Goal: Task Accomplishment & Management: Complete application form

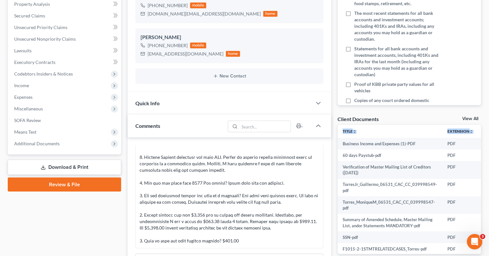
scroll to position [267, 0]
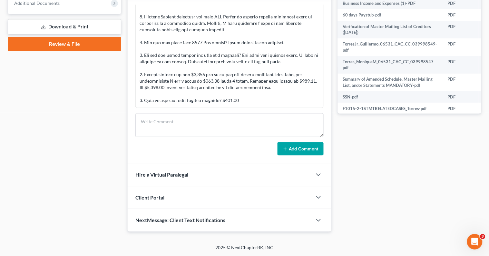
drag, startPoint x: 483, startPoint y: 254, endPoint x: 449, endPoint y: 179, distance: 83.2
click at [449, 179] on div "Docs Tasks Events Fees Timer 0% Completed Nothing here yet! Proof of income for…" at bounding box center [410, 13] width 150 height 437
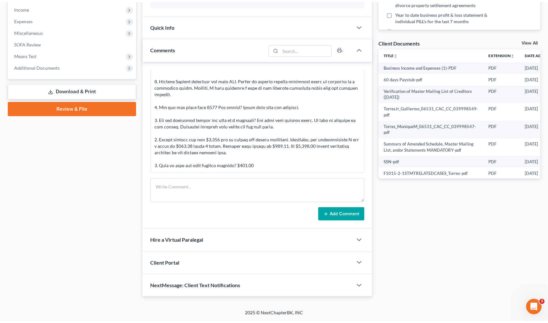
scroll to position [0, 0]
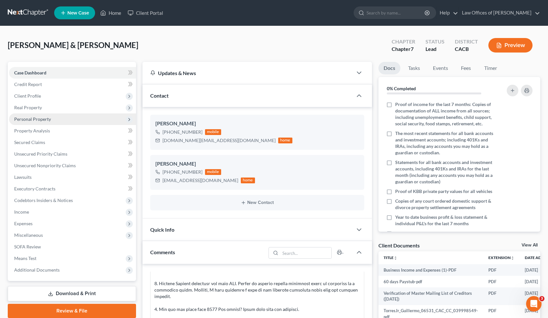
click at [89, 117] on span "Personal Property" at bounding box center [72, 119] width 127 height 12
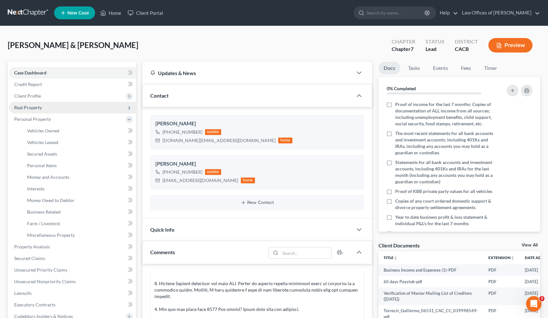
click at [64, 106] on span "Real Property" at bounding box center [72, 108] width 127 height 12
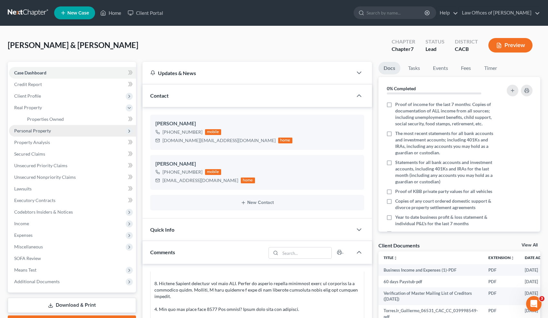
click at [61, 135] on span "Personal Property" at bounding box center [72, 131] width 127 height 12
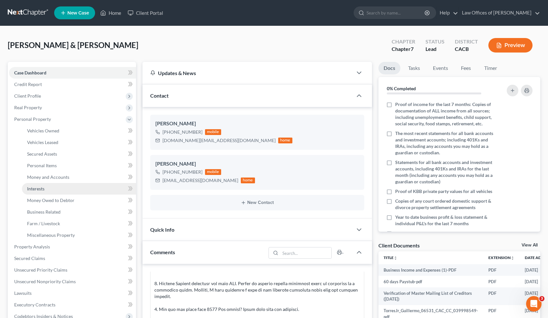
click at [57, 191] on link "Interests" at bounding box center [79, 189] width 114 height 12
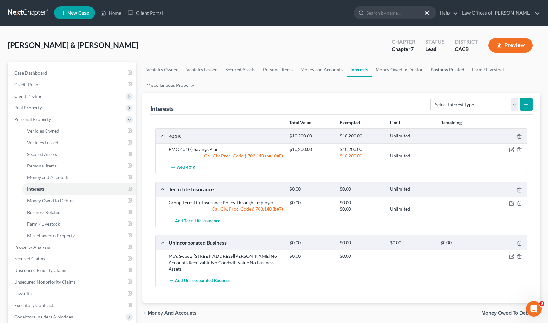
click at [449, 72] on link "Business Related" at bounding box center [447, 69] width 41 height 15
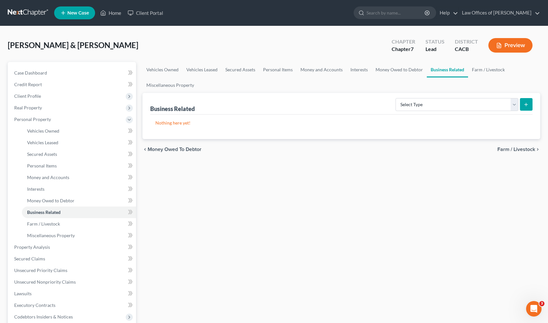
click at [489, 46] on icon "button" at bounding box center [499, 46] width 6 height 6
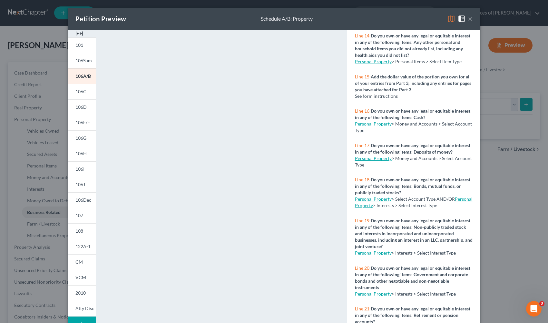
scroll to position [532, 0]
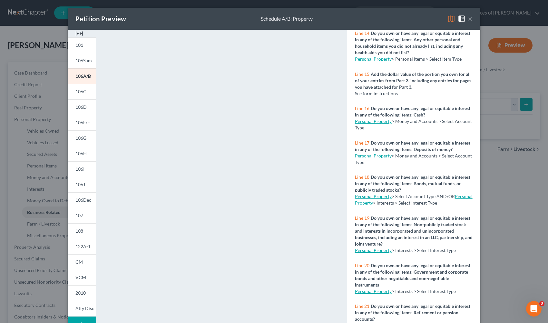
click at [470, 19] on button "×" at bounding box center [470, 19] width 5 height 8
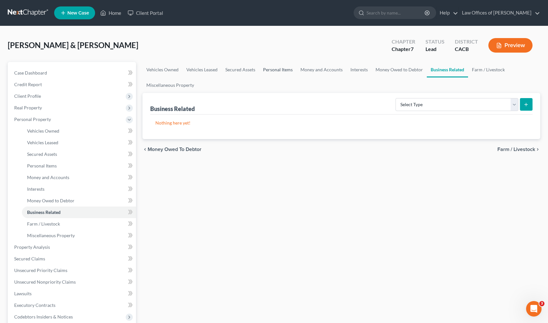
click at [271, 70] on link "Personal Items" at bounding box center [277, 69] width 37 height 15
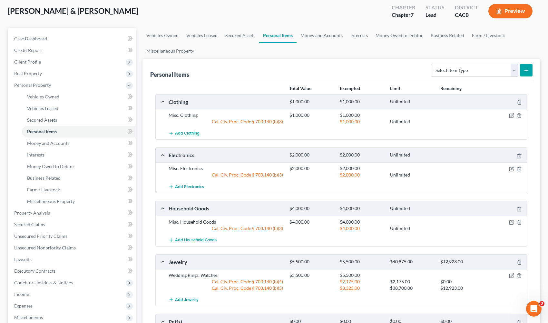
scroll to position [37, 0]
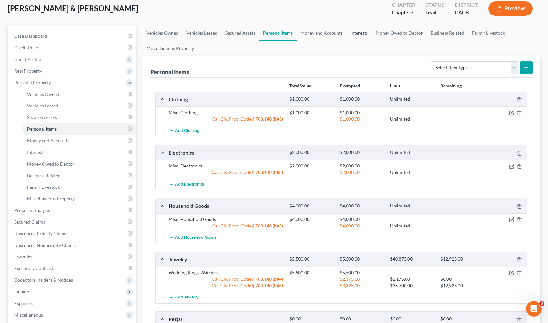
click at [353, 36] on link "Interests" at bounding box center [358, 32] width 25 height 15
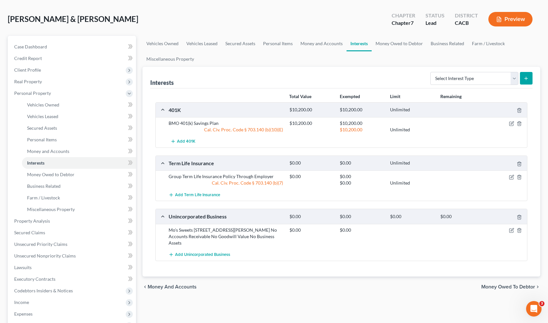
scroll to position [28, 0]
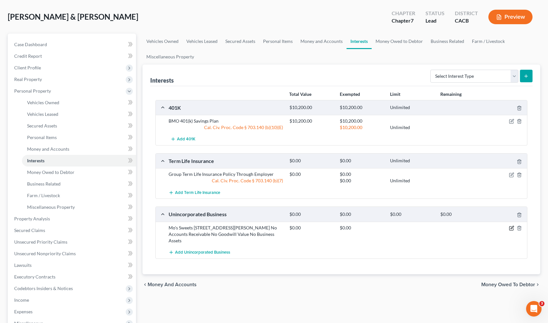
click at [489, 228] on icon "button" at bounding box center [511, 227] width 5 height 5
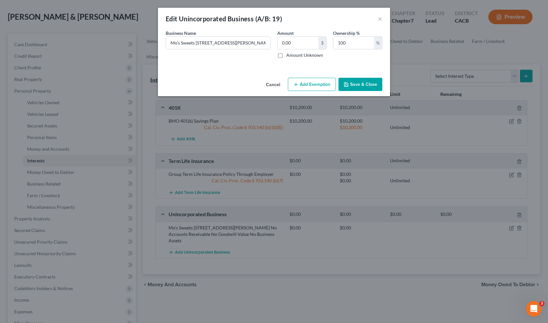
click at [489, 18] on div "Edit Unincorporated Business (A/B: 19) × An exemption set must first be selecte…" at bounding box center [274, 161] width 548 height 323
click at [489, 22] on div "Edit Unincorporated Business (A/B: 19) × An exemption set must first be selecte…" at bounding box center [274, 161] width 548 height 323
click at [383, 18] on div "Edit Unincorporated Business (A/B: 19) ×" at bounding box center [274, 19] width 232 height 22
click at [380, 18] on button "×" at bounding box center [380, 19] width 5 height 8
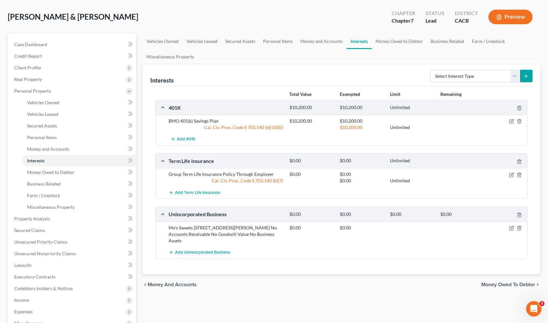
click at [489, 15] on button "Preview" at bounding box center [510, 17] width 44 height 15
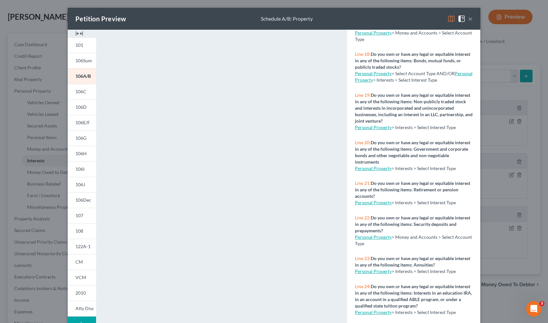
scroll to position [648, 0]
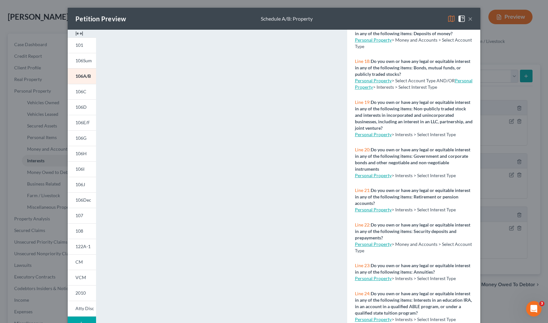
click at [472, 19] on button "×" at bounding box center [470, 19] width 5 height 8
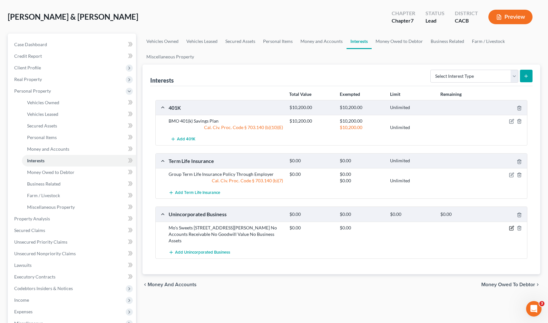
click at [489, 228] on icon "button" at bounding box center [511, 227] width 5 height 5
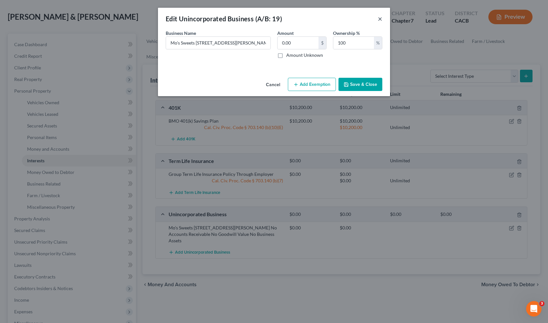
click at [381, 16] on button "×" at bounding box center [380, 19] width 5 height 8
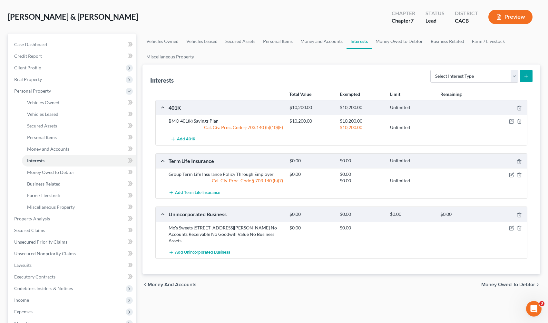
scroll to position [0, 0]
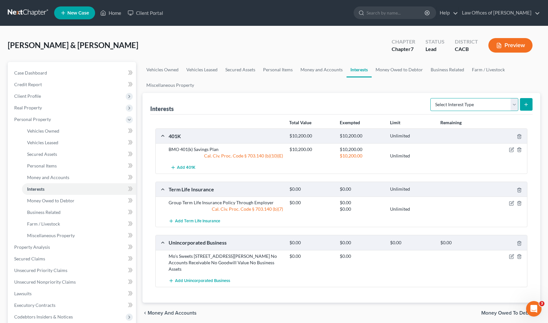
click at [489, 104] on select "Select Interest Type 401K (A/B: 21) Annuity (A/B: 23) Bond (A/B: 18) Education …" at bounding box center [474, 104] width 88 height 13
